Goal: Task Accomplishment & Management: Complete application form

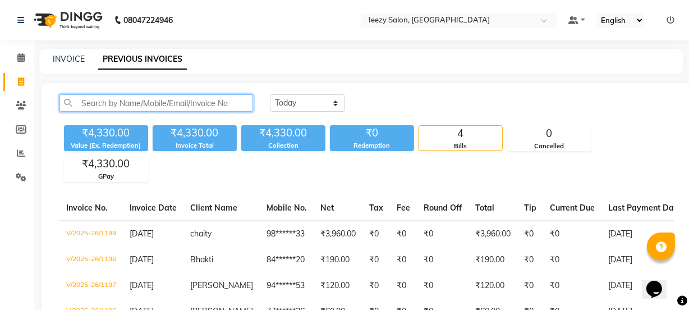
click at [71, 103] on input "text" at bounding box center [157, 102] width 194 height 17
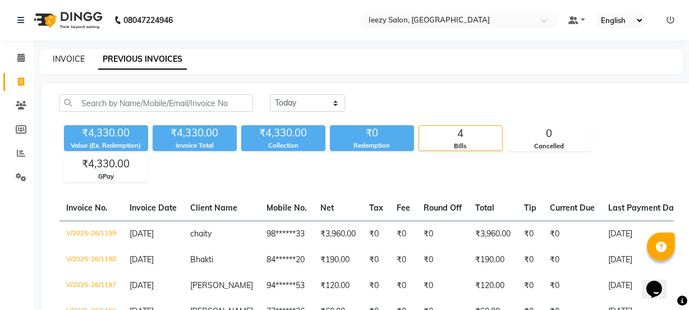
click at [66, 60] on link "INVOICE" at bounding box center [69, 59] width 32 height 10
select select "5982"
select select "service"
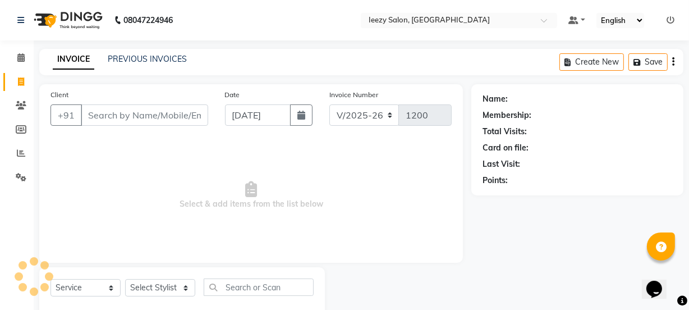
scroll to position [28, 0]
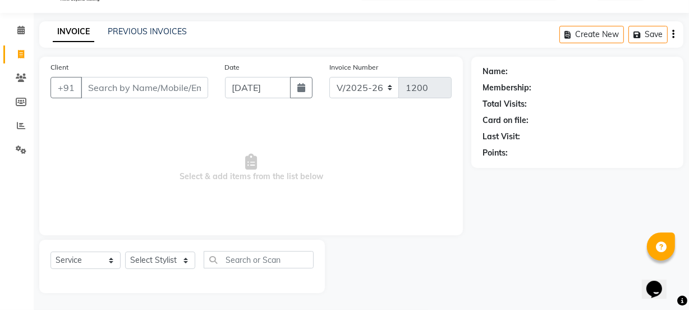
click at [140, 89] on input "Client" at bounding box center [144, 87] width 127 height 21
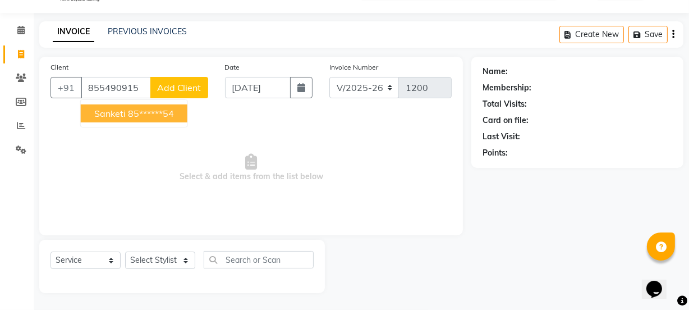
click at [167, 108] on ngb-highlight "85******54" at bounding box center [151, 113] width 46 height 11
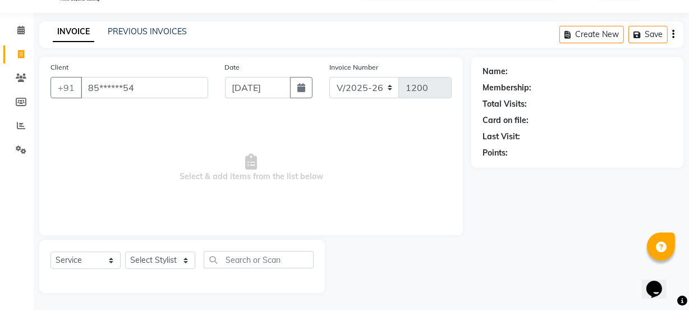
type input "85******54"
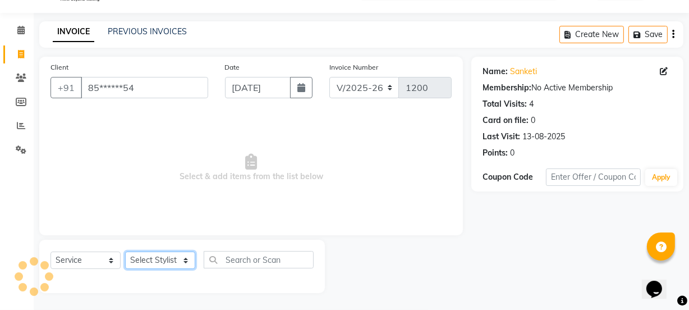
click at [190, 258] on select "Select Stylist Archana Mgr IEEZY -Owner [PERSON_NAME] MS AARTI Ms [PERSON_NAME]…" at bounding box center [160, 259] width 70 height 17
select select "89937"
click at [125, 251] on select "Select Stylist Archana Mgr IEEZY -Owner [PERSON_NAME] MS AARTI Ms [PERSON_NAME]…" at bounding box center [160, 259] width 70 height 17
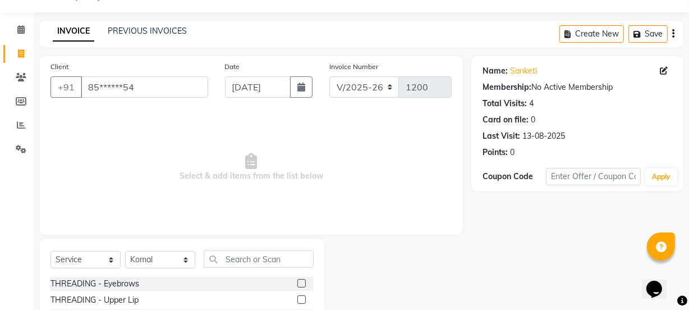
click at [298, 281] on label at bounding box center [302, 283] width 8 height 8
click at [298, 281] on input "checkbox" at bounding box center [301, 283] width 7 height 7
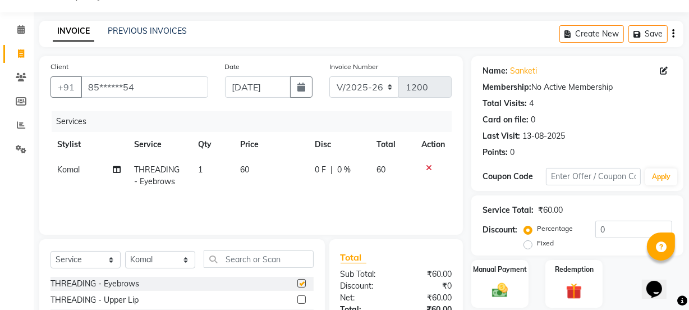
checkbox input "false"
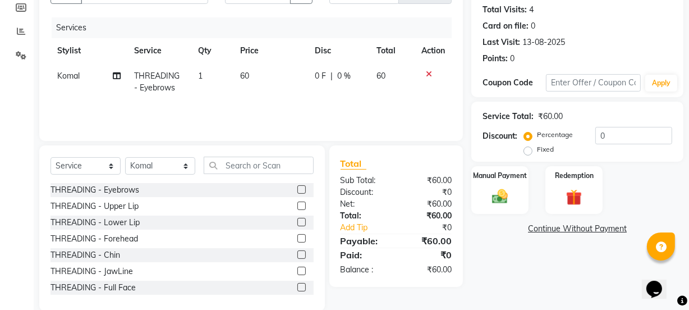
scroll to position [140, 0]
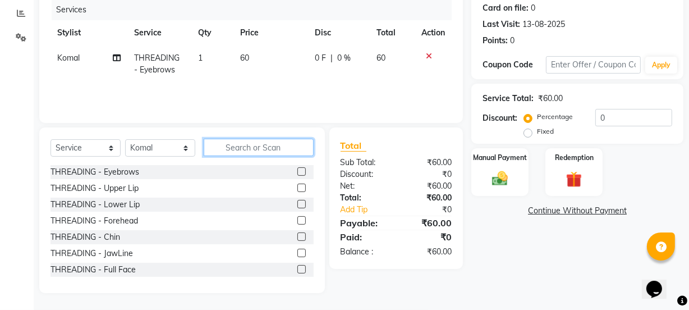
click at [223, 142] on input "text" at bounding box center [259, 147] width 110 height 17
type input "wax"
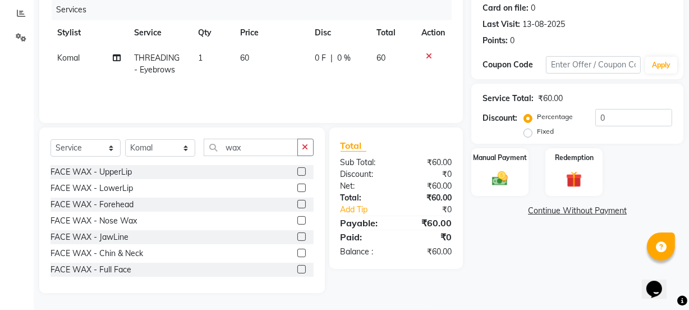
click at [298, 173] on label at bounding box center [302, 171] width 8 height 8
click at [298, 173] on input "checkbox" at bounding box center [301, 171] width 7 height 7
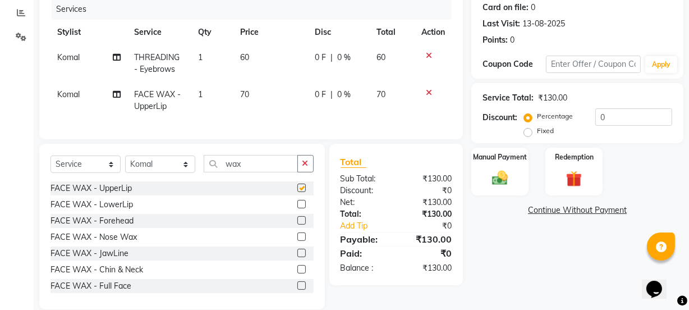
checkbox input "false"
drag, startPoint x: 429, startPoint y: 89, endPoint x: 392, endPoint y: 107, distance: 40.9
click at [429, 89] on icon at bounding box center [429, 93] width 6 height 8
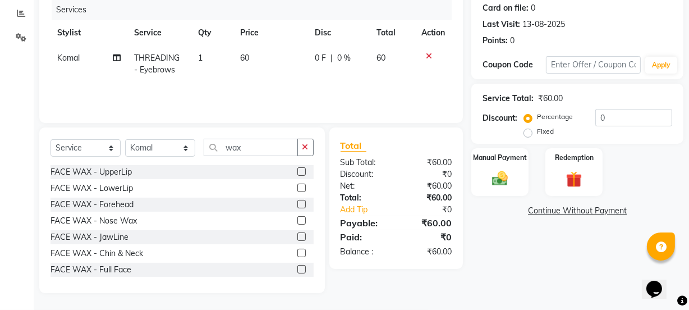
click at [308, 151] on button "button" at bounding box center [306, 147] width 16 height 17
click at [298, 189] on label at bounding box center [302, 188] width 8 height 8
click at [298, 189] on input "checkbox" at bounding box center [301, 188] width 7 height 7
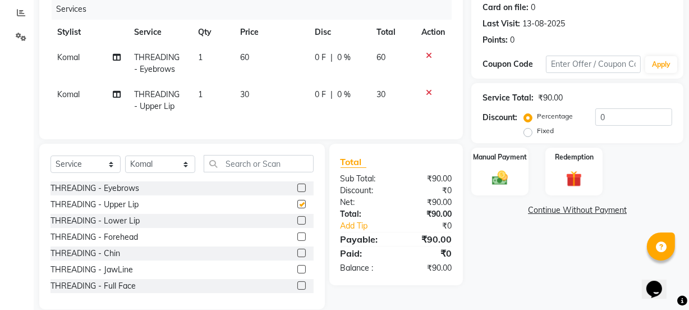
checkbox input "false"
click at [187, 172] on select "Select Stylist Archana Mgr IEEZY -Owner [PERSON_NAME] MS AARTI Ms [PERSON_NAME]…" at bounding box center [160, 164] width 70 height 17
select select "68032"
click at [125, 163] on select "Select Stylist Archana Mgr IEEZY -Owner [PERSON_NAME] MS AARTI Ms [PERSON_NAME]…" at bounding box center [160, 164] width 70 height 17
click at [298, 192] on label at bounding box center [302, 188] width 8 height 8
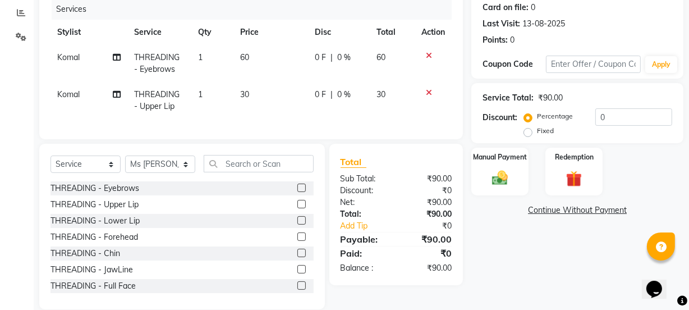
click at [298, 192] on input "checkbox" at bounding box center [301, 188] width 7 height 7
click at [292, 194] on div "Select Service Product Membership Package Voucher Prepaid Gift Card Select Styl…" at bounding box center [182, 227] width 286 height 166
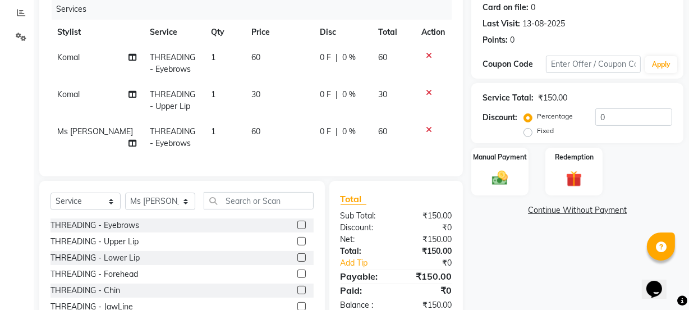
checkbox input "false"
click at [298, 245] on label at bounding box center [302, 241] width 8 height 8
click at [298, 245] on input "checkbox" at bounding box center [301, 241] width 7 height 7
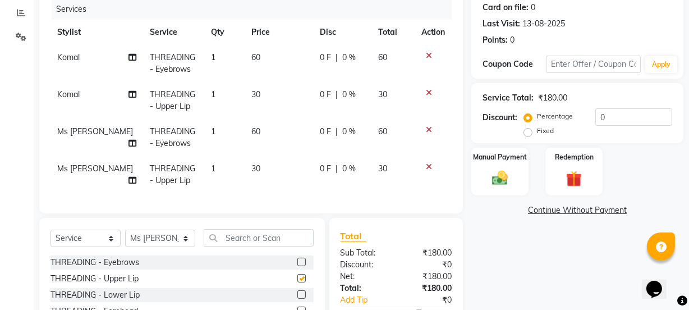
checkbox input "false"
click at [505, 189] on div "Manual Payment" at bounding box center [500, 172] width 60 height 50
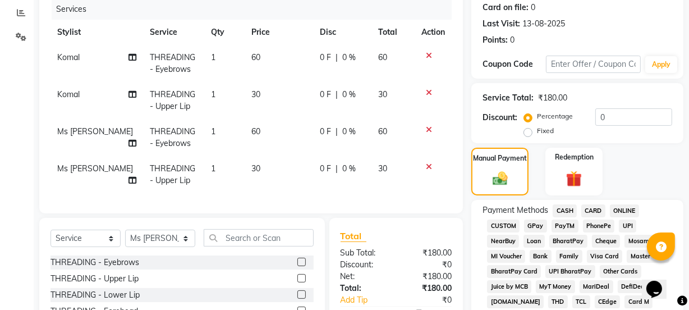
click at [532, 229] on span "GPay" at bounding box center [535, 225] width 23 height 13
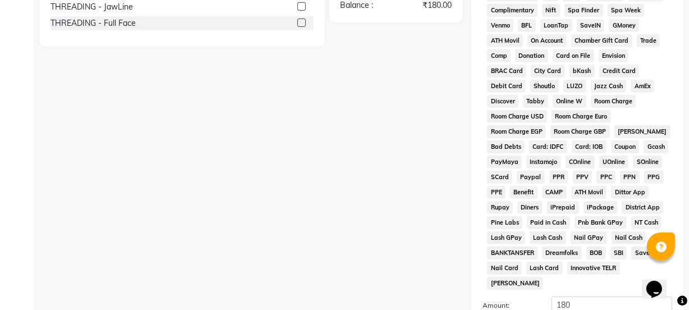
scroll to position [590, 0]
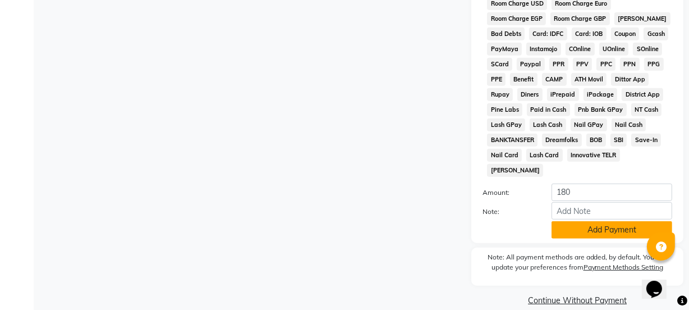
click at [556, 221] on button "Add Payment" at bounding box center [612, 229] width 121 height 17
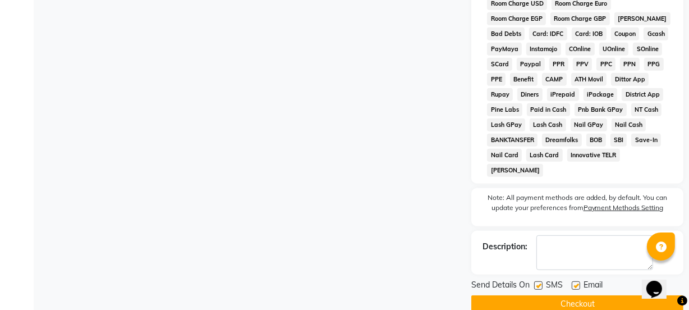
click at [539, 281] on label at bounding box center [538, 285] width 8 height 8
click at [539, 282] on input "checkbox" at bounding box center [537, 285] width 7 height 7
checkbox input "false"
click at [573, 281] on label at bounding box center [576, 285] width 8 height 8
click at [573, 282] on input "checkbox" at bounding box center [575, 285] width 7 height 7
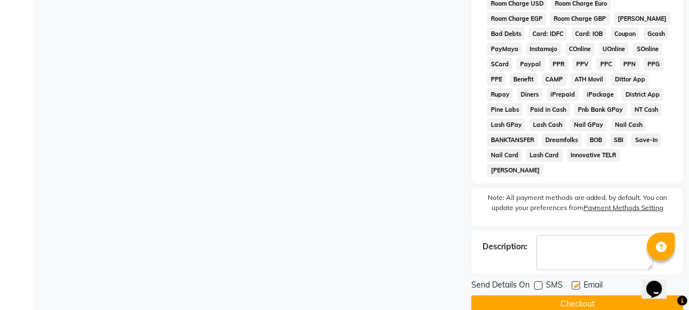
checkbox input "false"
click at [561, 295] on button "Checkout" at bounding box center [578, 303] width 212 height 17
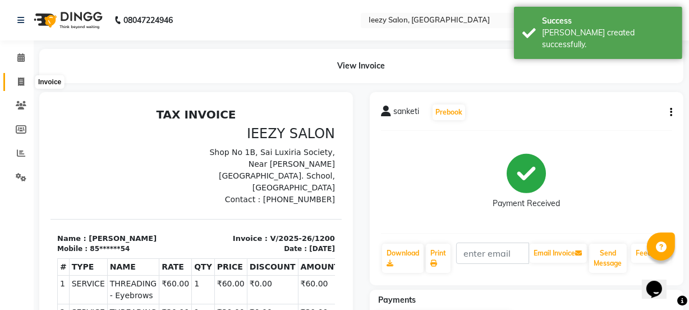
click at [25, 79] on span at bounding box center [21, 82] width 20 height 13
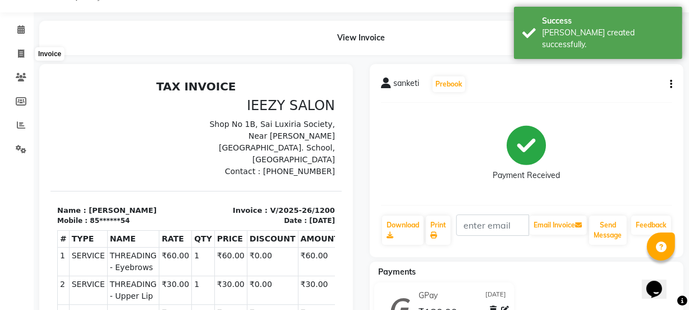
select select "service"
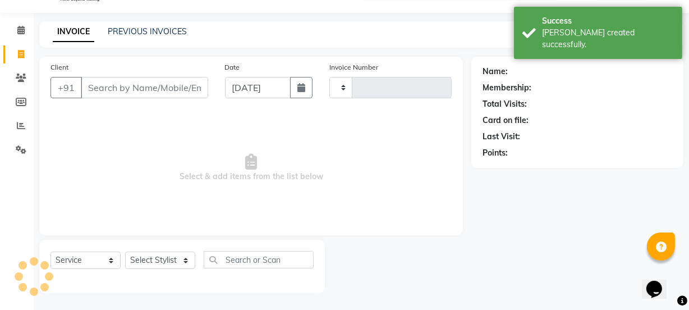
type input "1201"
select select "5982"
click at [118, 31] on link "PREVIOUS INVOICES" at bounding box center [147, 31] width 79 height 10
